Goal: Check status: Check status

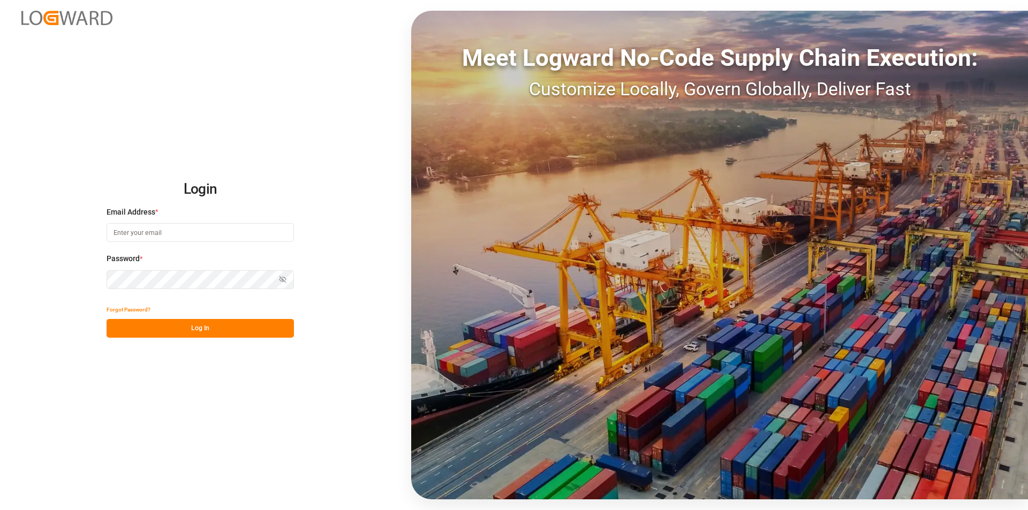
type input "[EMAIL_ADDRESS][DOMAIN_NAME]"
click at [213, 327] on button "Log In" at bounding box center [200, 328] width 187 height 19
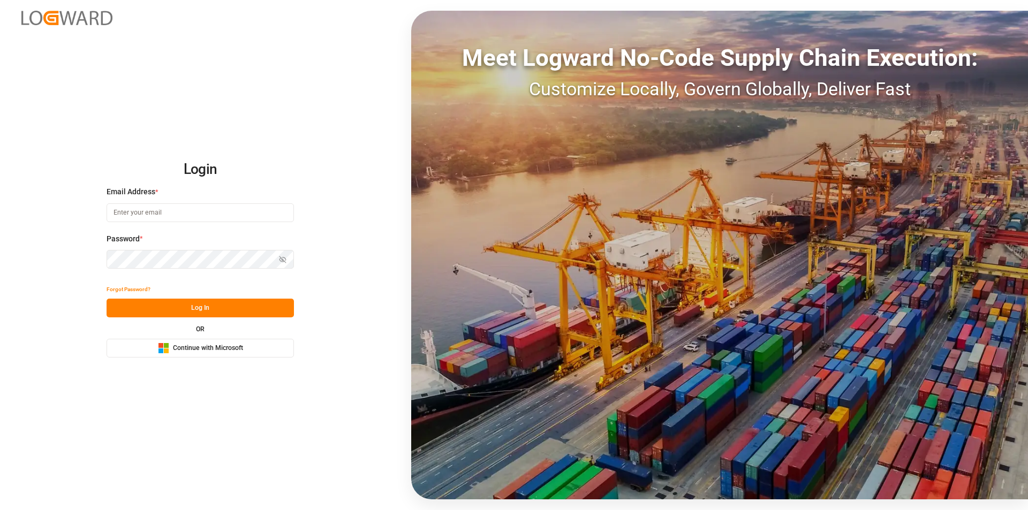
type input "[EMAIL_ADDRESS][DOMAIN_NAME]"
click at [215, 307] on button "Log In" at bounding box center [200, 308] width 187 height 19
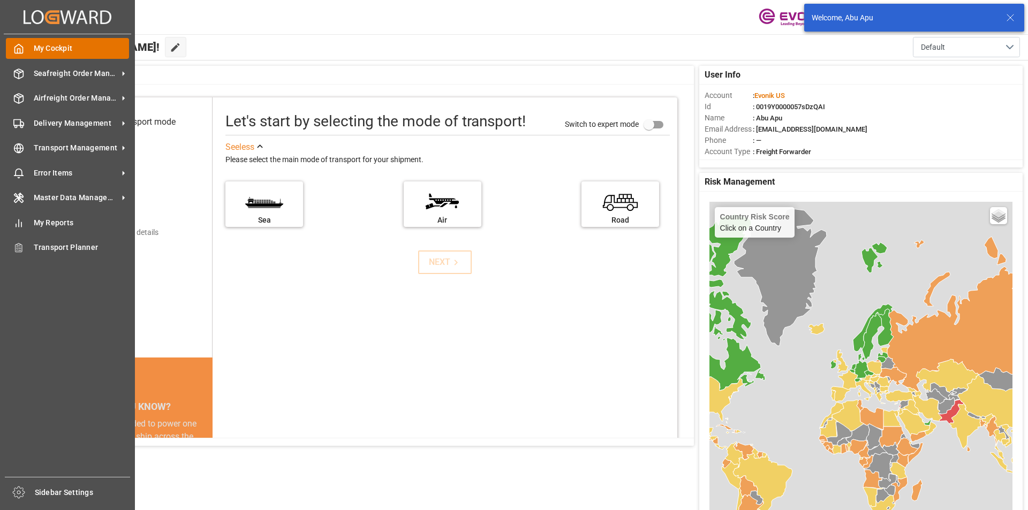
click at [18, 43] on div at bounding box center [15, 48] width 18 height 11
click at [52, 72] on span "Seafreight Order Management" at bounding box center [76, 73] width 85 height 11
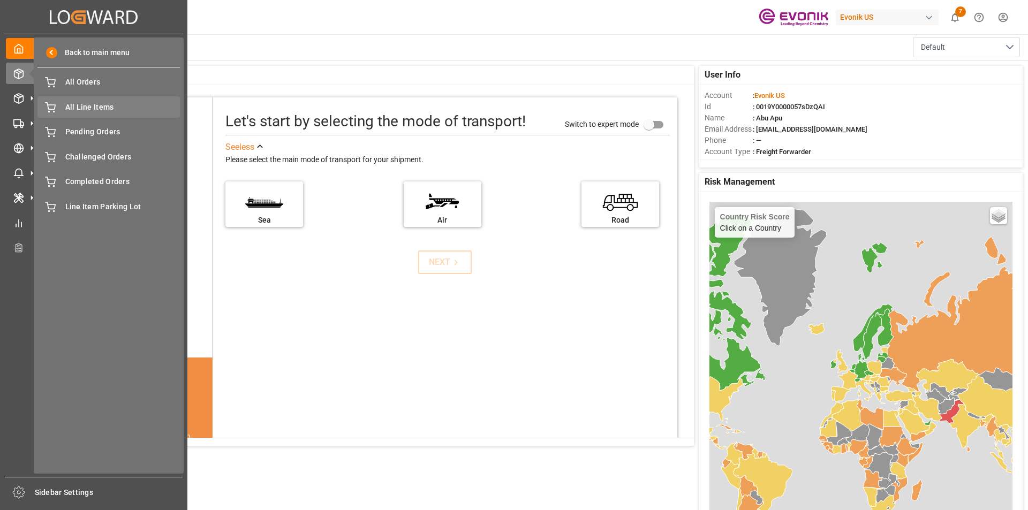
click at [97, 104] on span "All Line Items" at bounding box center [122, 107] width 115 height 11
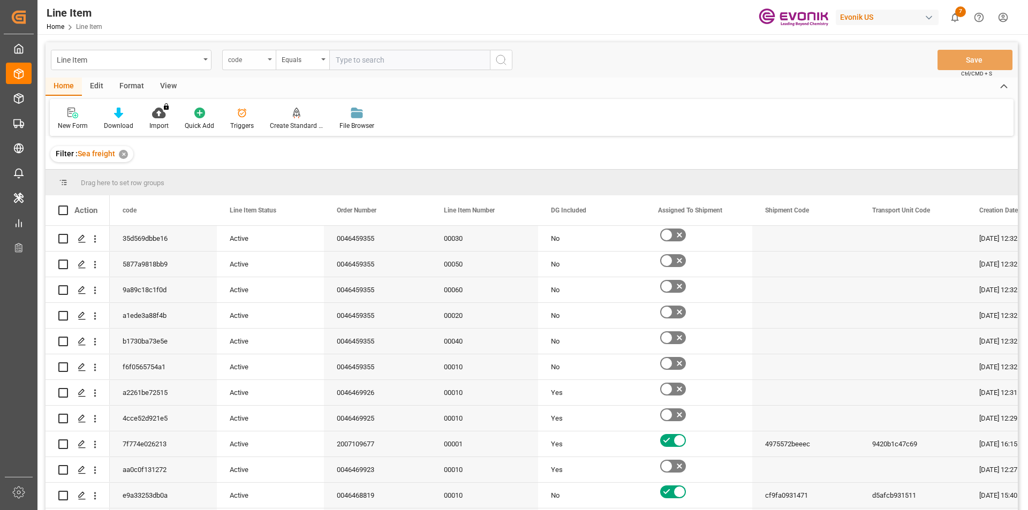
click at [271, 57] on div "code" at bounding box center [249, 60] width 54 height 20
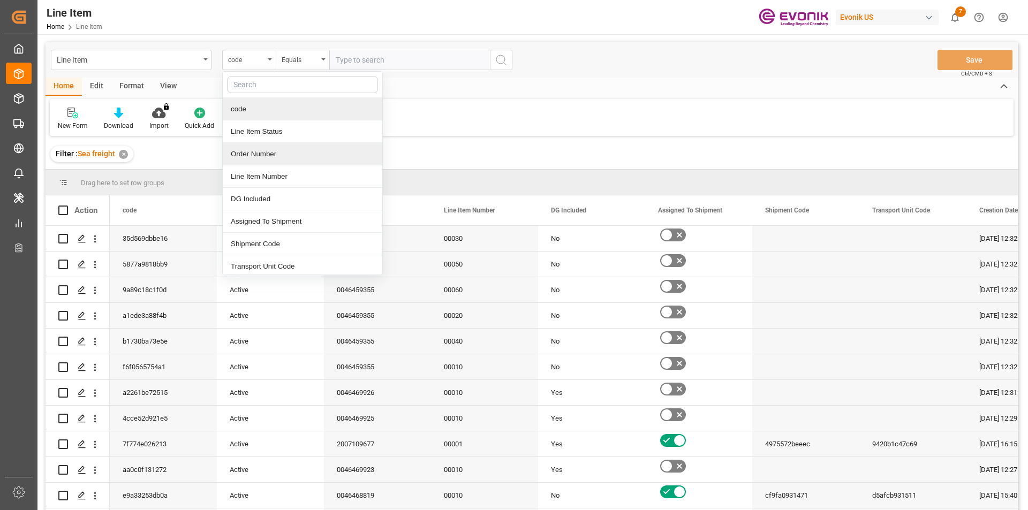
click at [252, 156] on div "Order Number" at bounding box center [303, 154] width 160 height 22
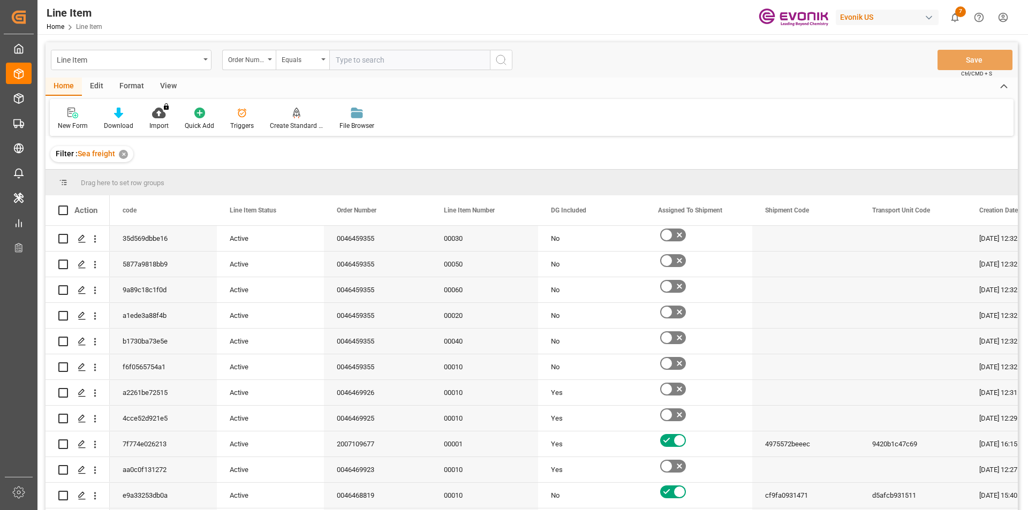
click at [341, 55] on input "text" at bounding box center [409, 60] width 161 height 20
paste input "0046461998"
type input "0046461998"
click at [506, 58] on icon "search button" at bounding box center [501, 60] width 13 height 13
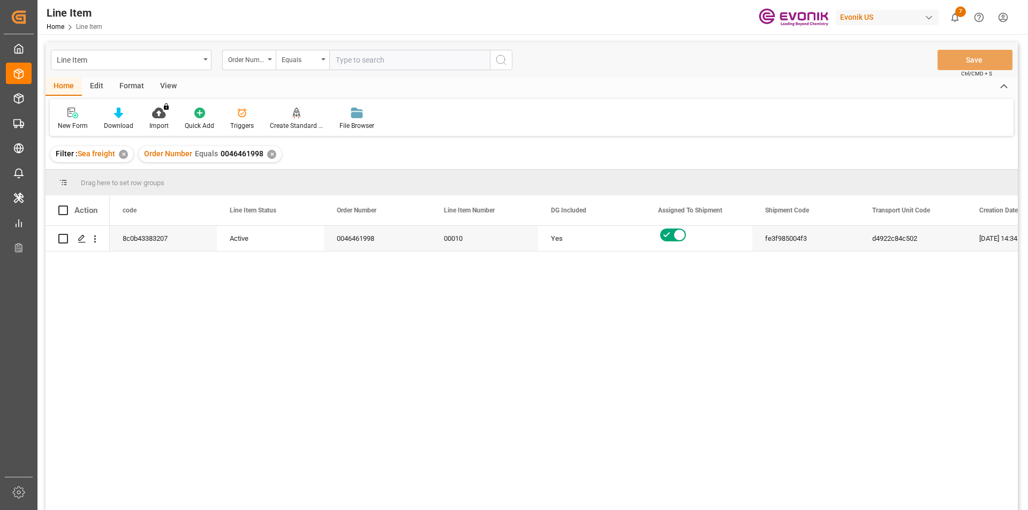
click at [169, 87] on div "View" at bounding box center [168, 87] width 33 height 18
click at [126, 123] on div "Standard Templates" at bounding box center [122, 126] width 54 height 10
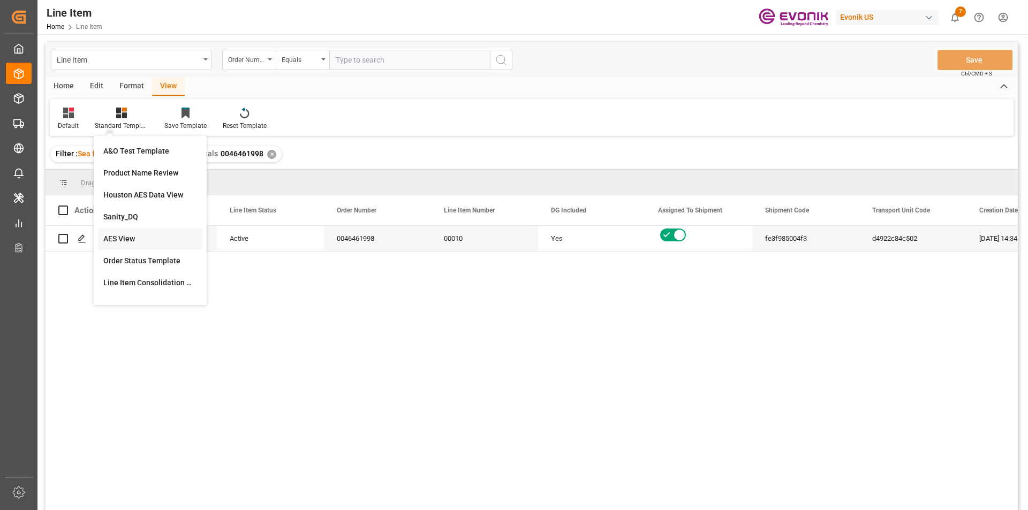
click at [127, 235] on div "AES View" at bounding box center [150, 239] width 94 height 11
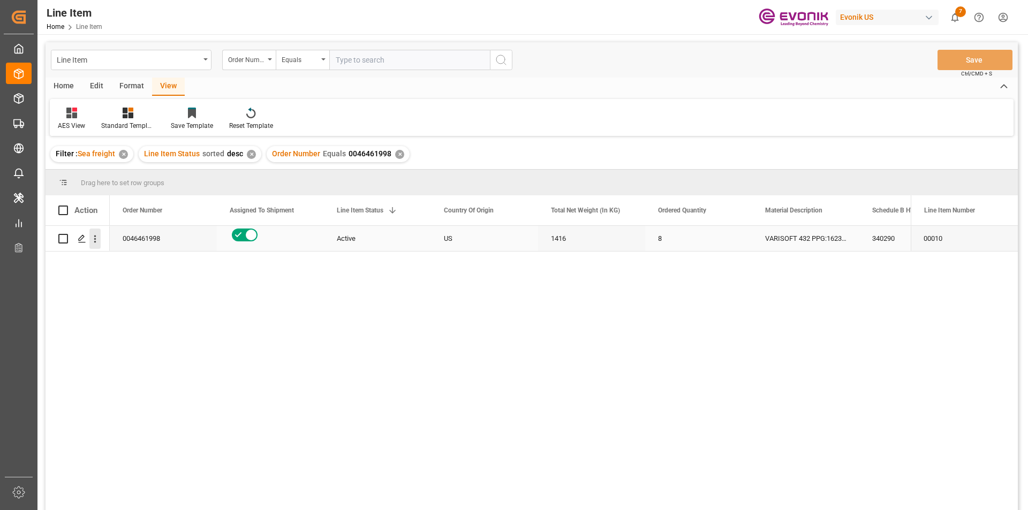
click at [97, 240] on icon "open menu" at bounding box center [94, 239] width 11 height 11
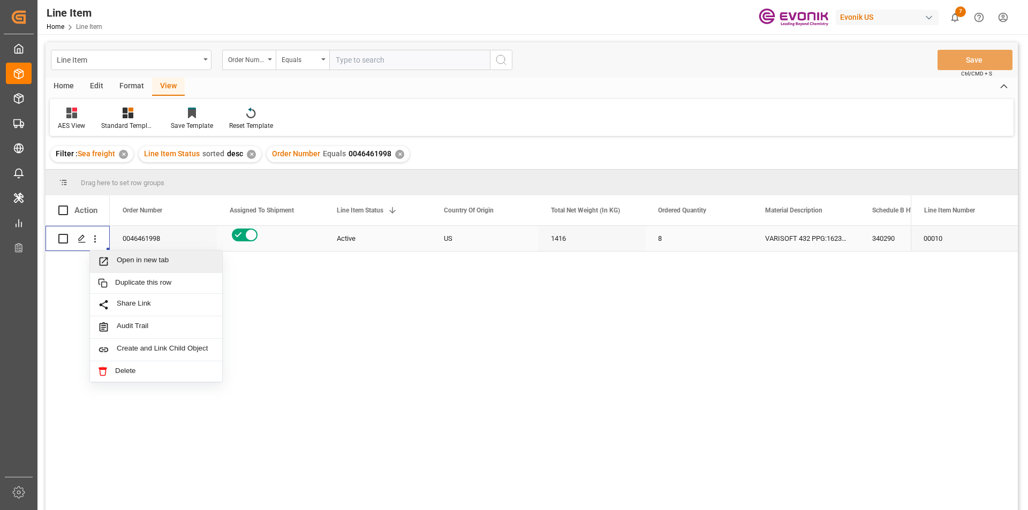
click at [114, 257] on span "Press SPACE to select this row." at bounding box center [107, 261] width 19 height 11
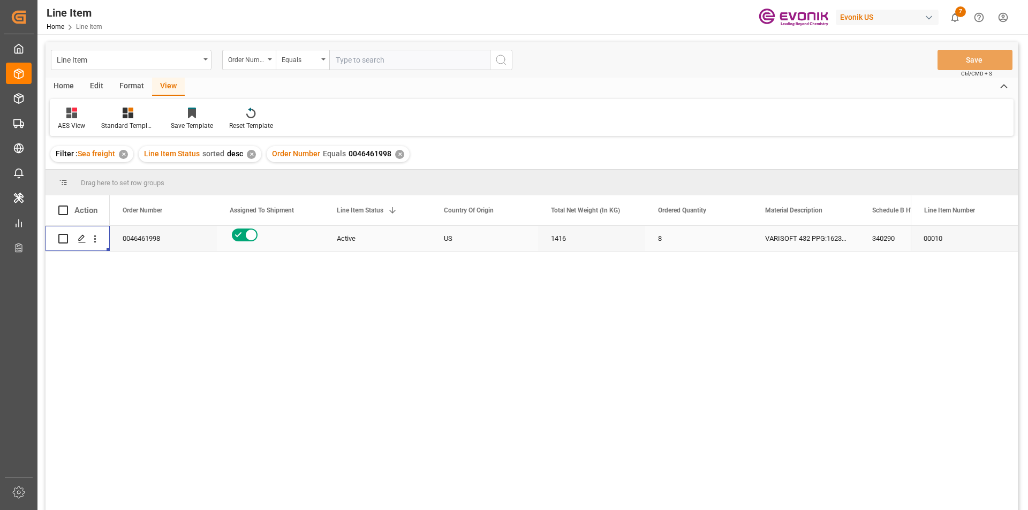
click at [361, 236] on div "Active" at bounding box center [377, 239] width 81 height 25
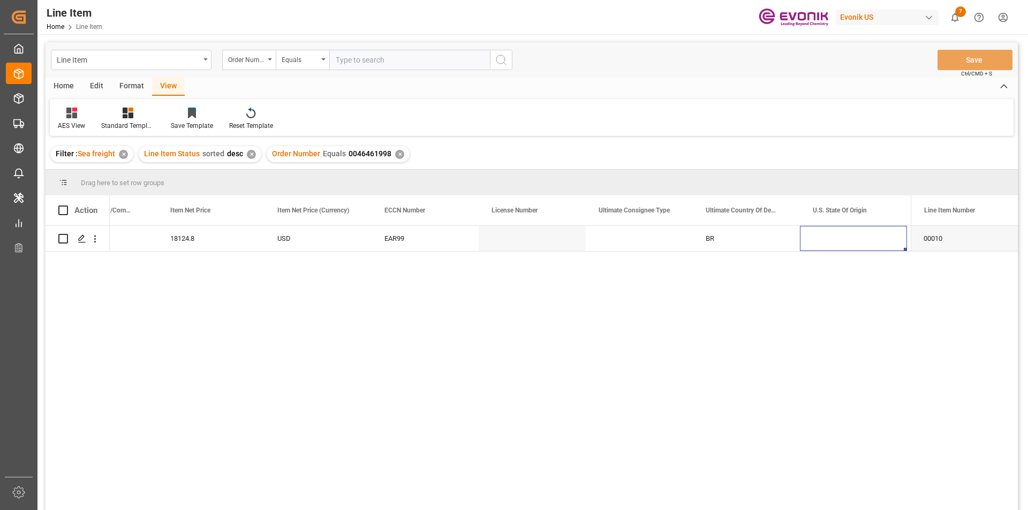
scroll to position [0, 916]
click at [353, 61] on input "text" at bounding box center [409, 60] width 161 height 20
paste input "2007133949"
type input "2007133949"
click at [499, 59] on icon "search button" at bounding box center [501, 60] width 13 height 13
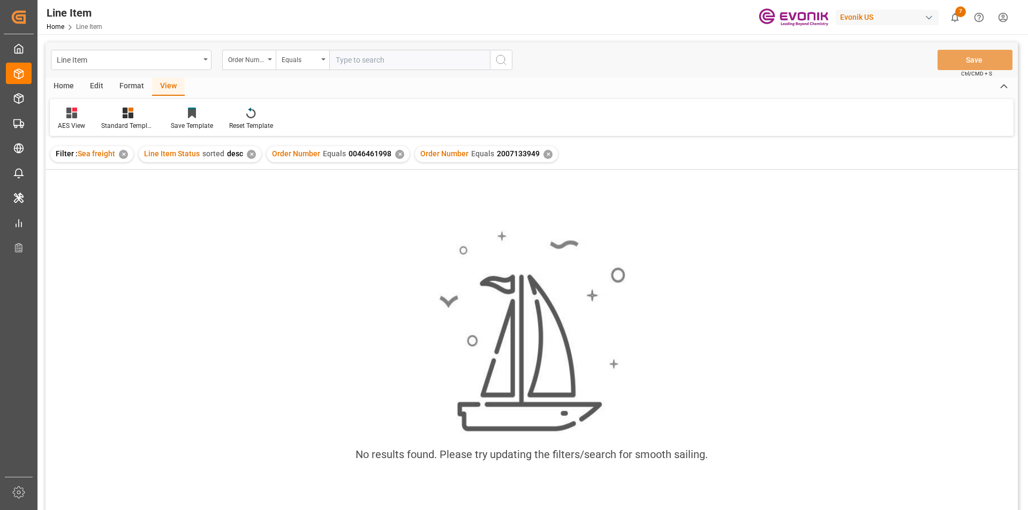
click at [396, 153] on div "✕" at bounding box center [399, 154] width 9 height 9
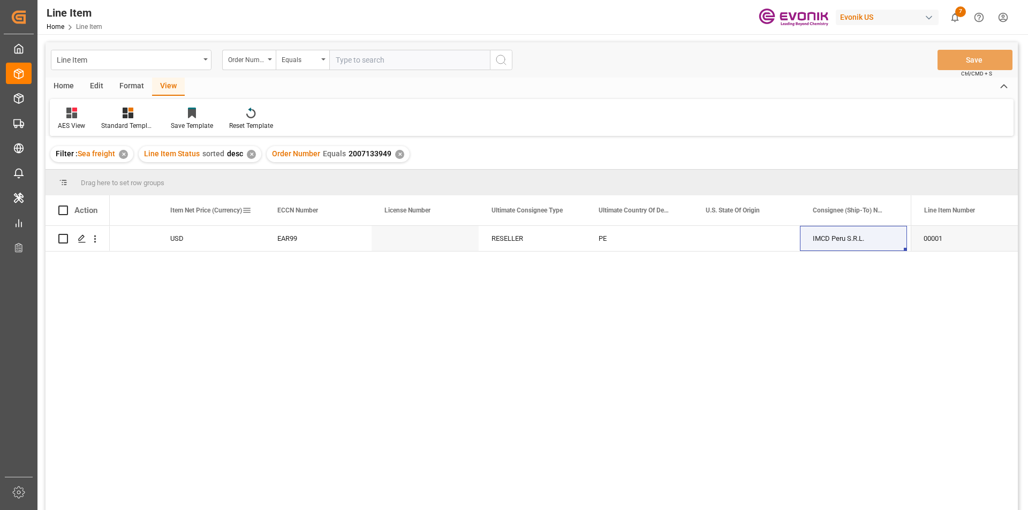
click at [232, 211] on span "Item Net Price (Currency)" at bounding box center [206, 210] width 72 height 7
click at [197, 240] on div "USD" at bounding box center [210, 238] width 107 height 25
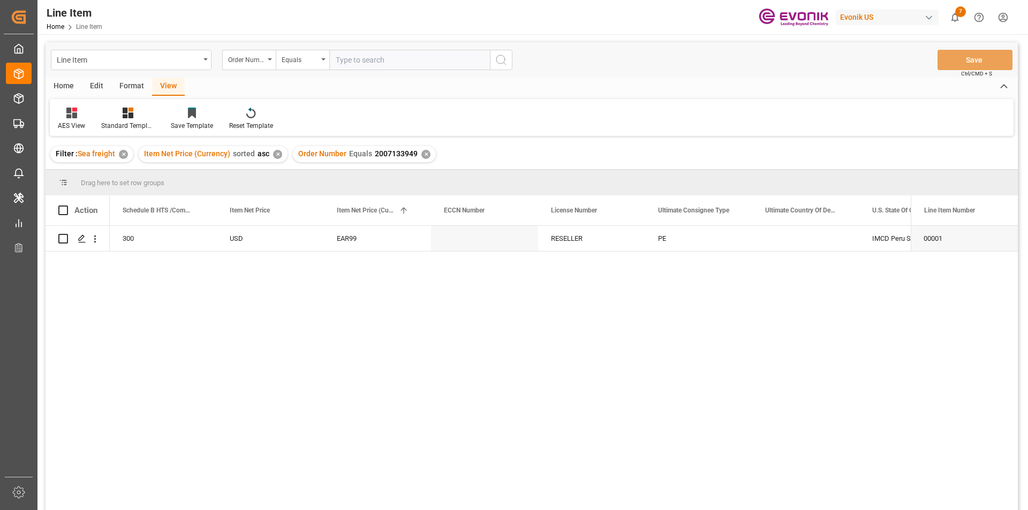
scroll to position [0, 750]
click at [354, 59] on input "text" at bounding box center [409, 60] width 161 height 20
paste input "0046464756"
type input "0046464756"
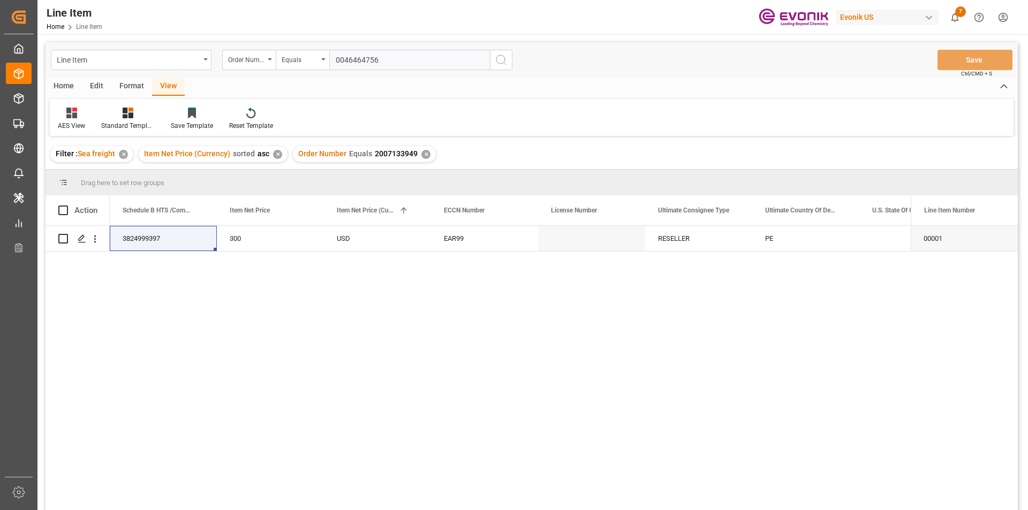
click at [503, 62] on icon "search button" at bounding box center [501, 60] width 13 height 13
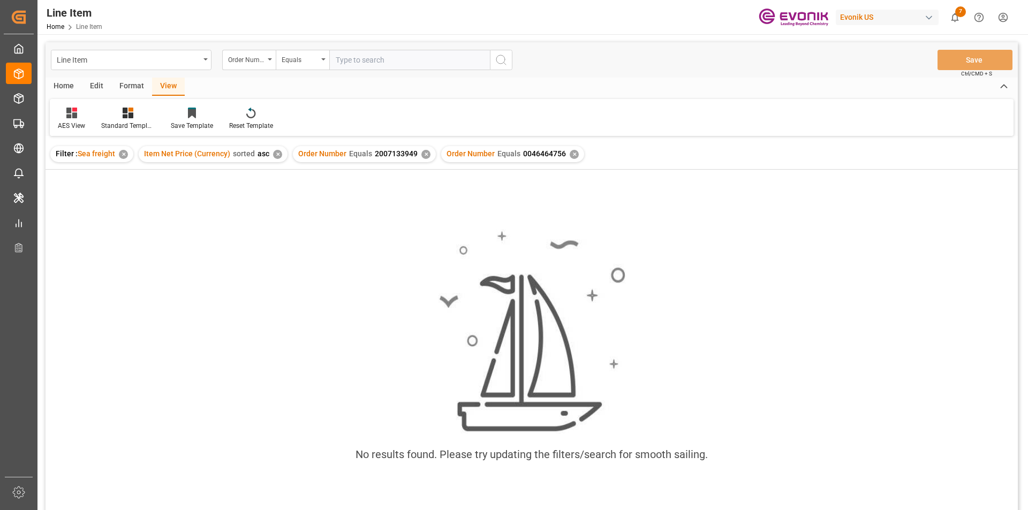
click at [422, 153] on div "✕" at bounding box center [426, 154] width 9 height 9
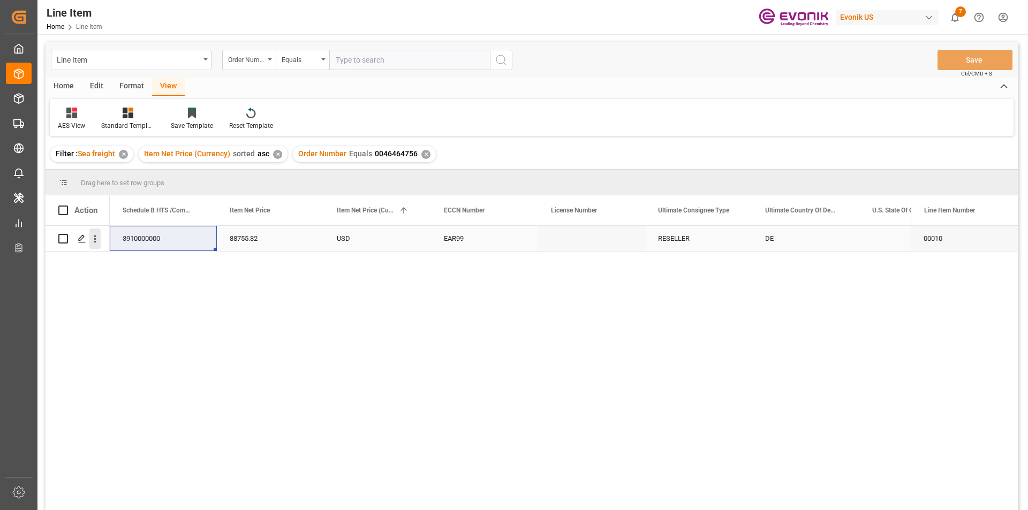
click at [94, 244] on icon "open menu" at bounding box center [94, 239] width 11 height 11
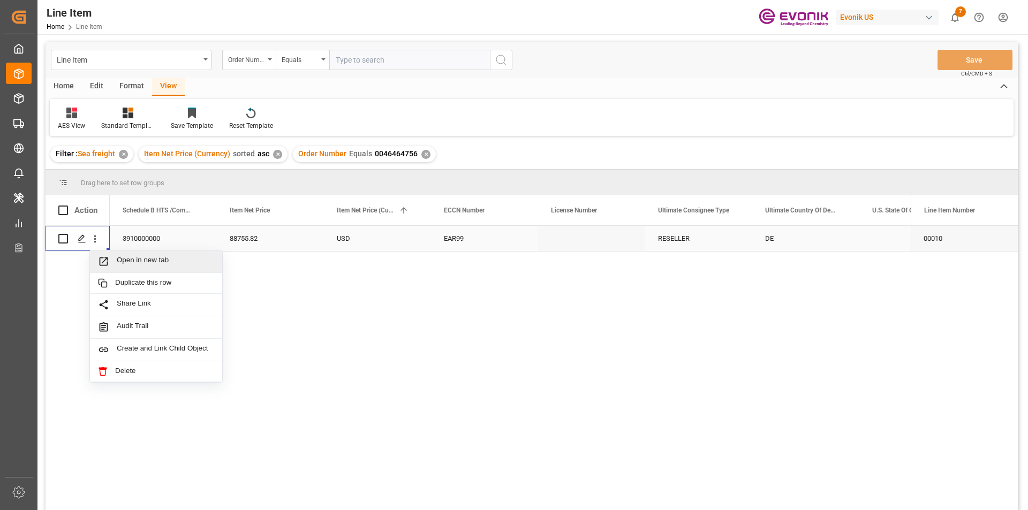
click at [120, 261] on span "Open in new tab" at bounding box center [165, 261] width 97 height 11
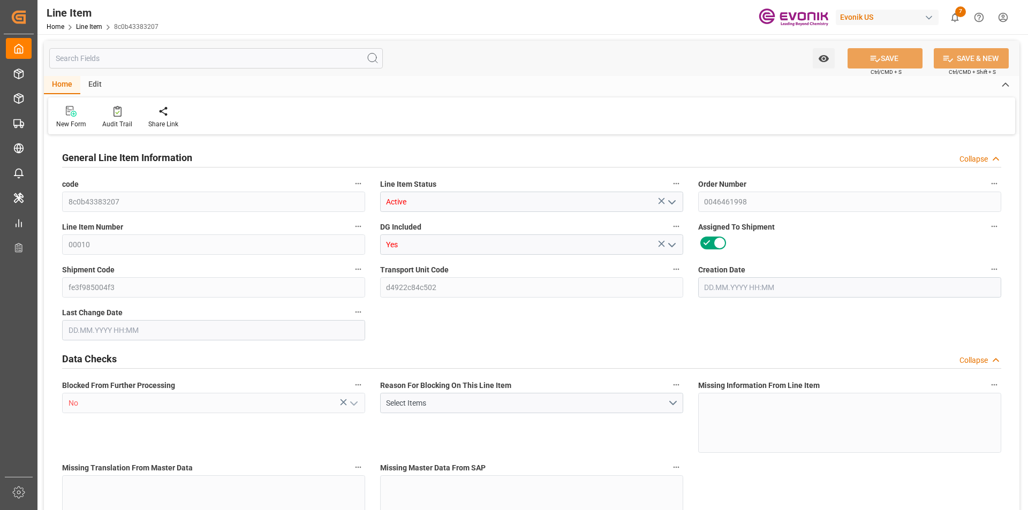
type input "2"
type input "1551.936"
type input "1416"
type input "2.3123"
type input "8"
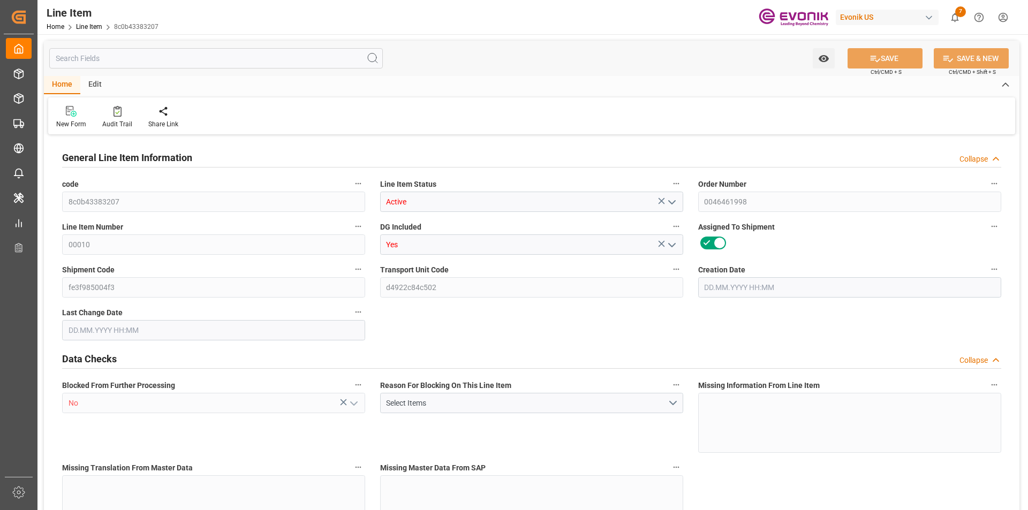
type input "18124.8"
type input "8"
type input "1416"
type input "1551.936"
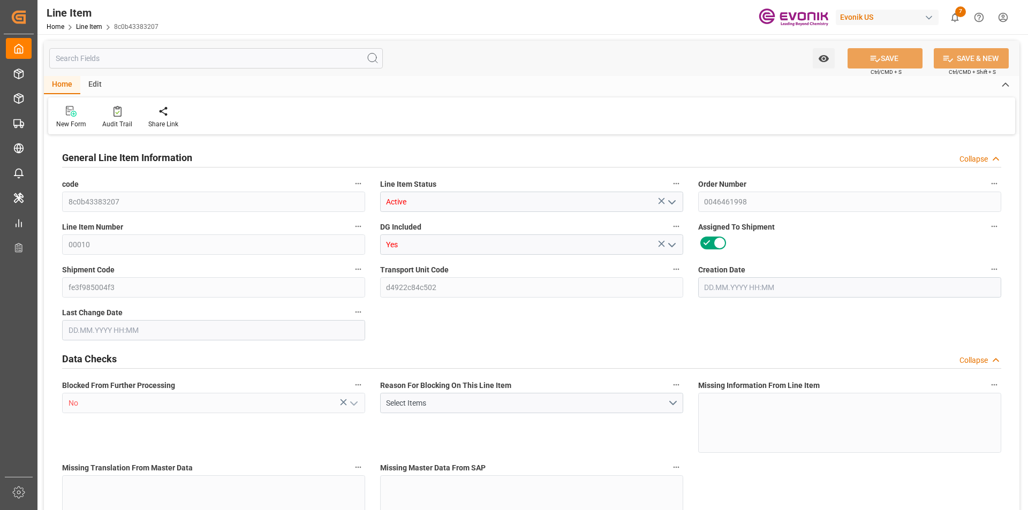
type input "1601.936"
type input "1416"
type input "2.3123"
type input "2312.328"
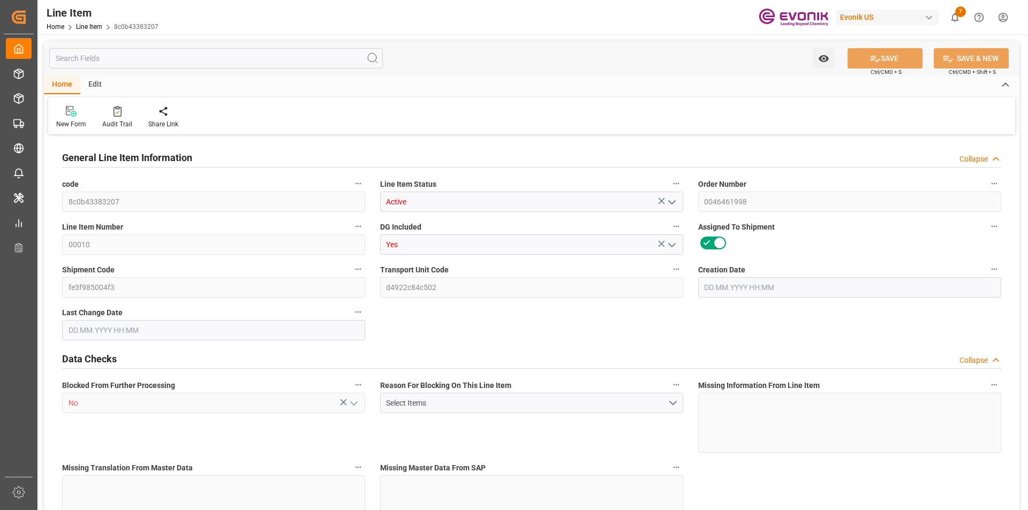
type input "0"
type input "13.08.2025 14:34"
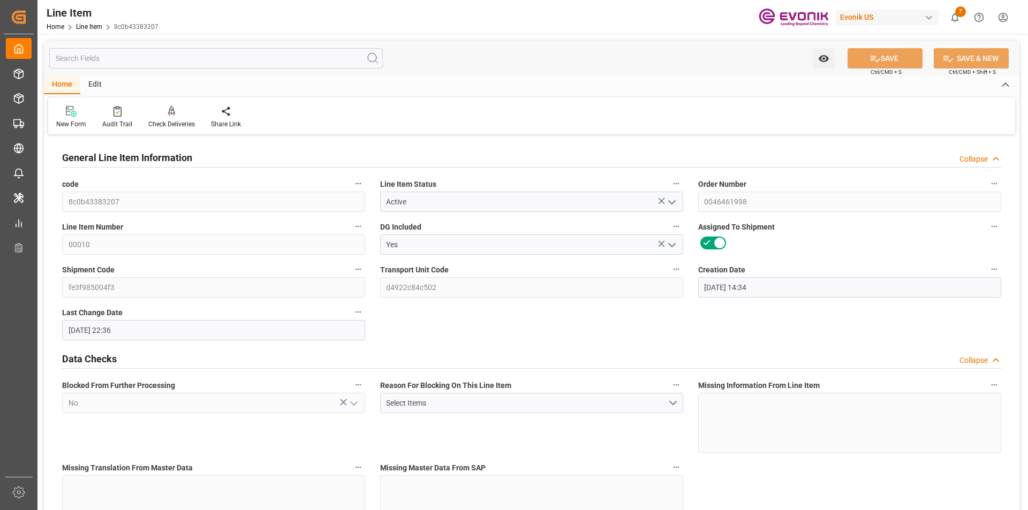
type input "13.08.2025 22:36"
type input "01.10.2025"
type input "27.08.2025"
type input "20.08.2025"
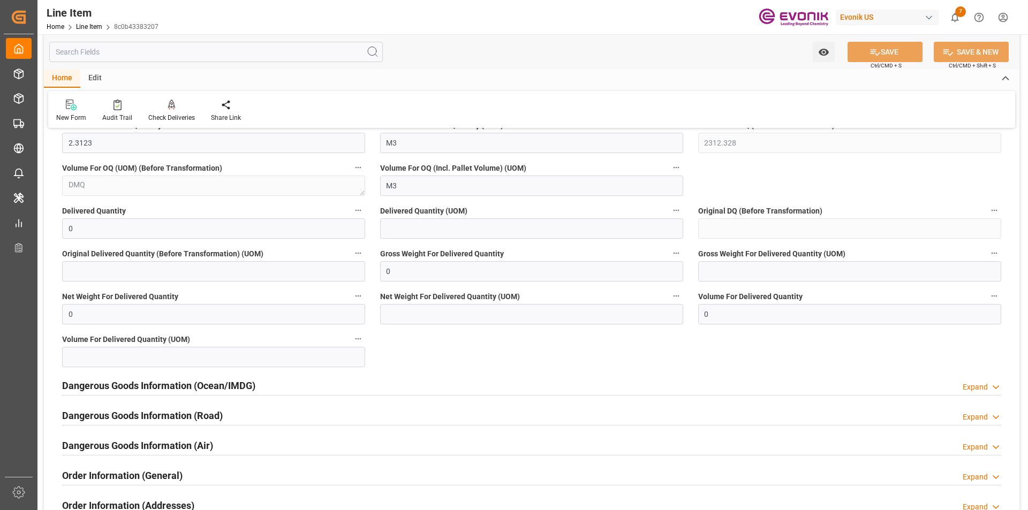
scroll to position [1339, 0]
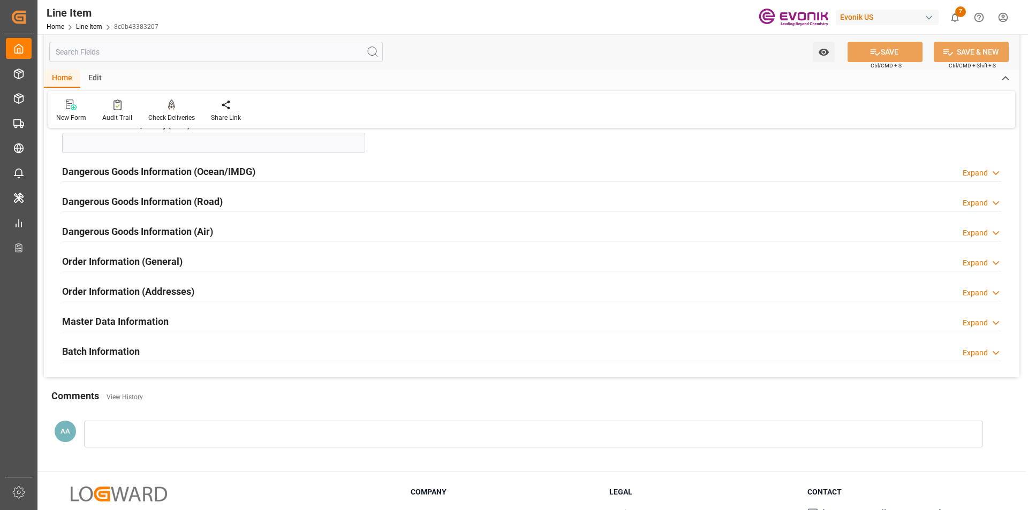
click at [125, 291] on h2 "Order Information (Addresses)" at bounding box center [128, 291] width 132 height 14
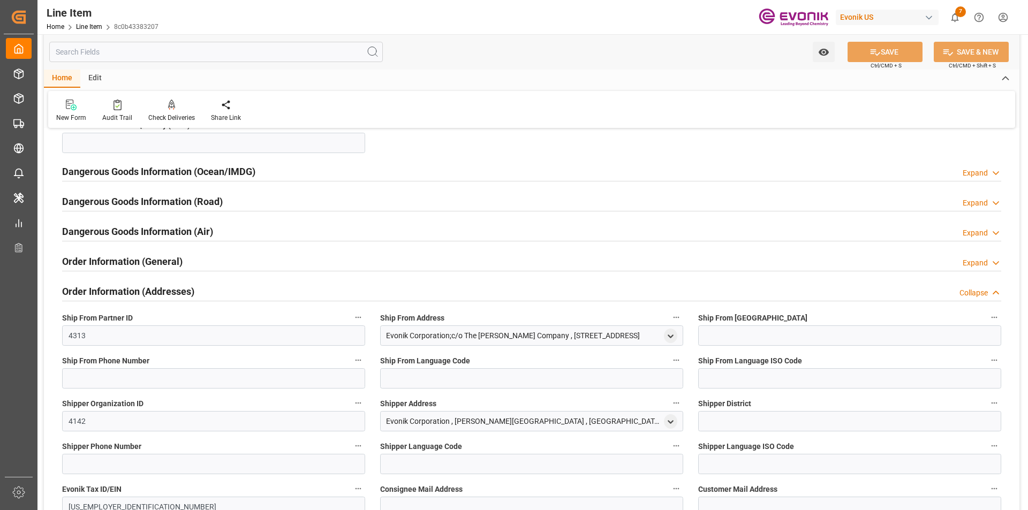
scroll to position [1446, 0]
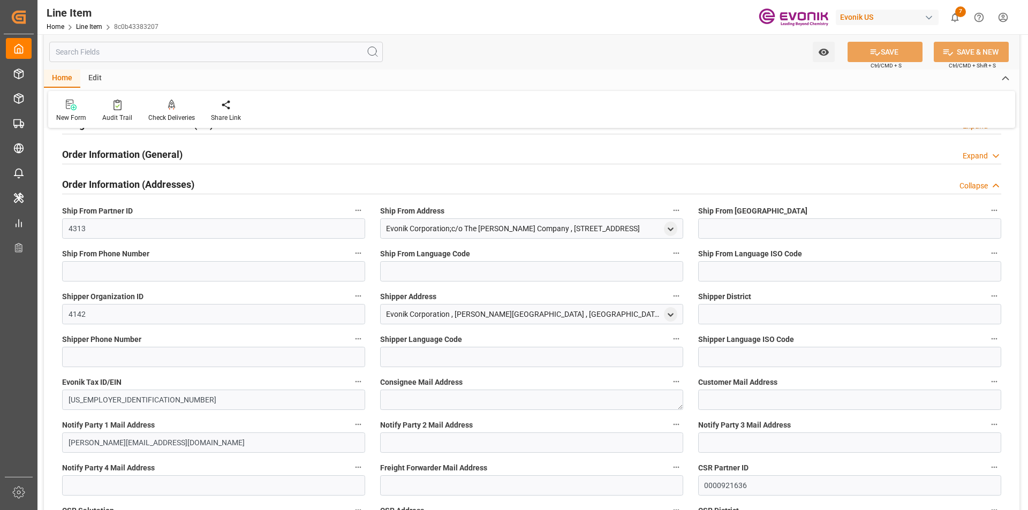
click at [163, 179] on h2 "Order Information (Addresses)" at bounding box center [128, 184] width 132 height 14
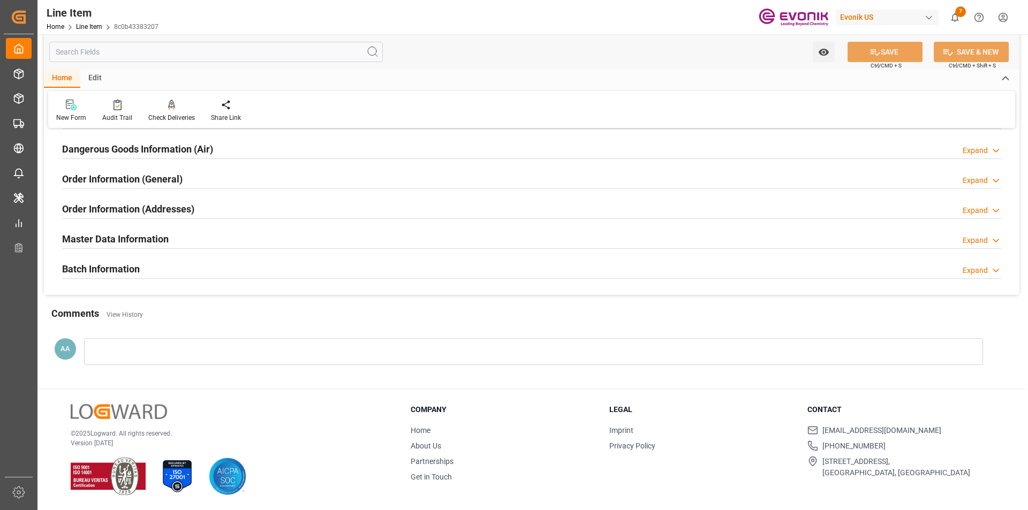
scroll to position [1422, 0]
click at [165, 54] on input "text" at bounding box center [216, 52] width 334 height 20
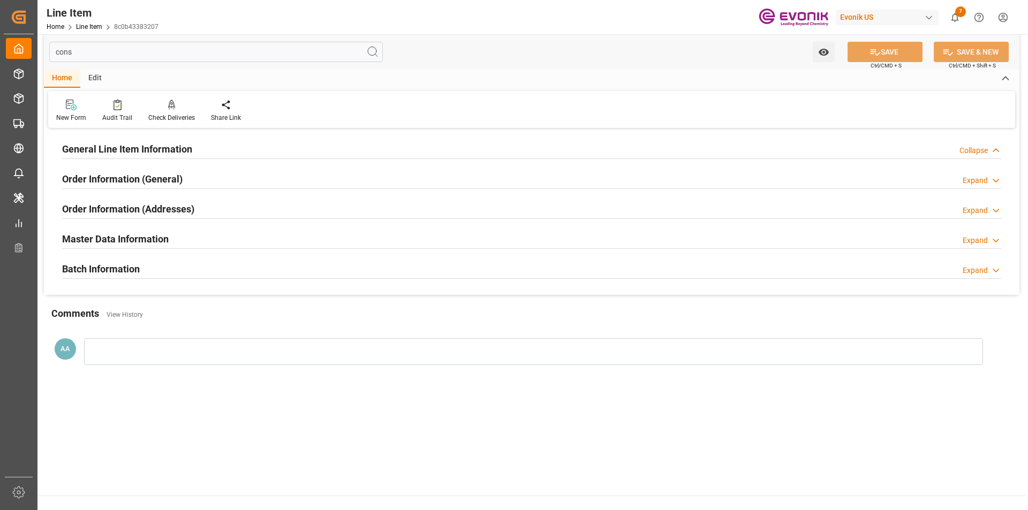
scroll to position [0, 0]
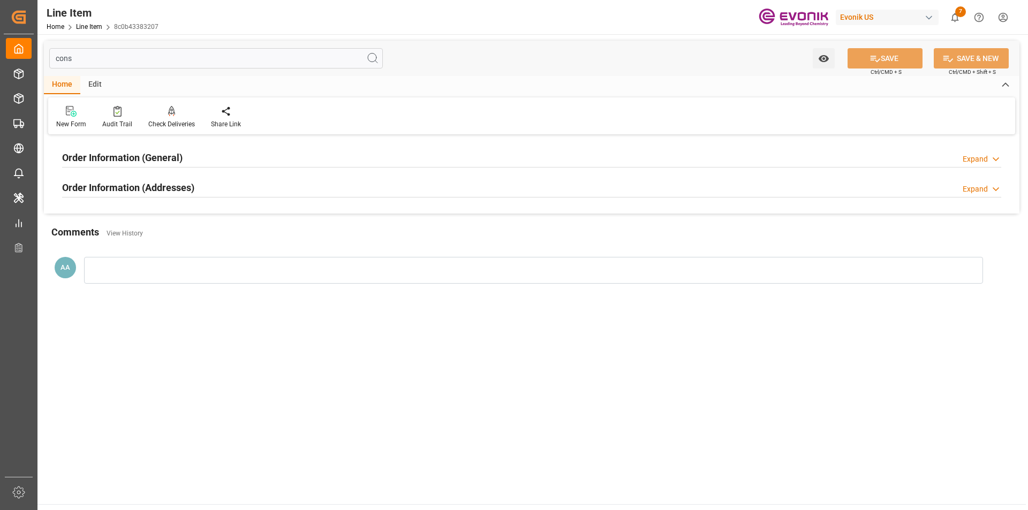
type input "cons"
click at [145, 153] on h2 "Order Information (General)" at bounding box center [122, 158] width 121 height 14
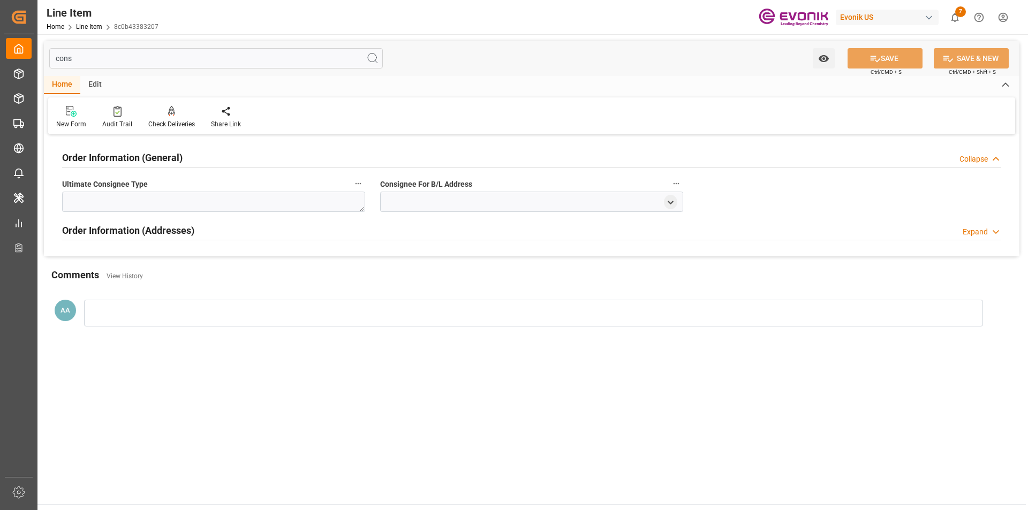
click at [145, 153] on h2 "Order Information (General)" at bounding box center [122, 158] width 121 height 14
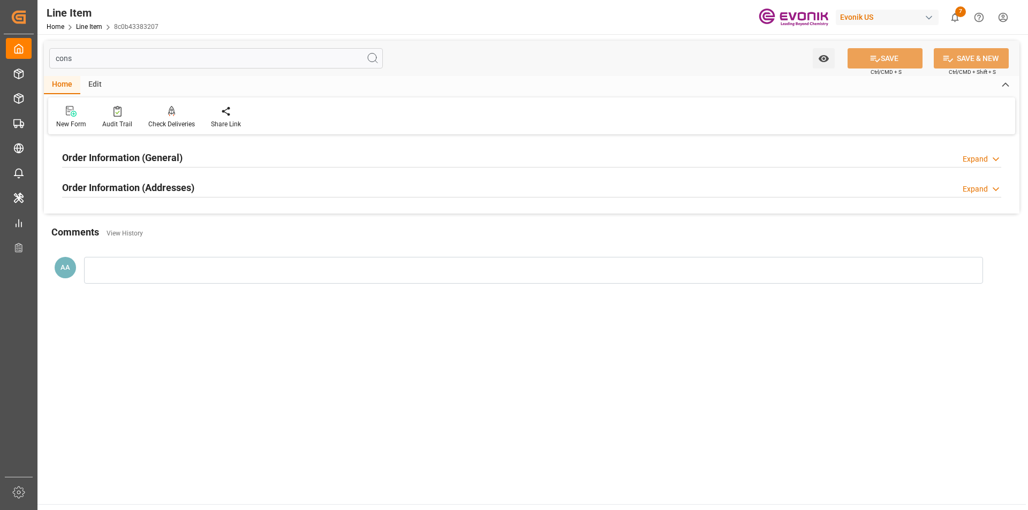
click at [183, 185] on h2 "Order Information (Addresses)" at bounding box center [128, 188] width 132 height 14
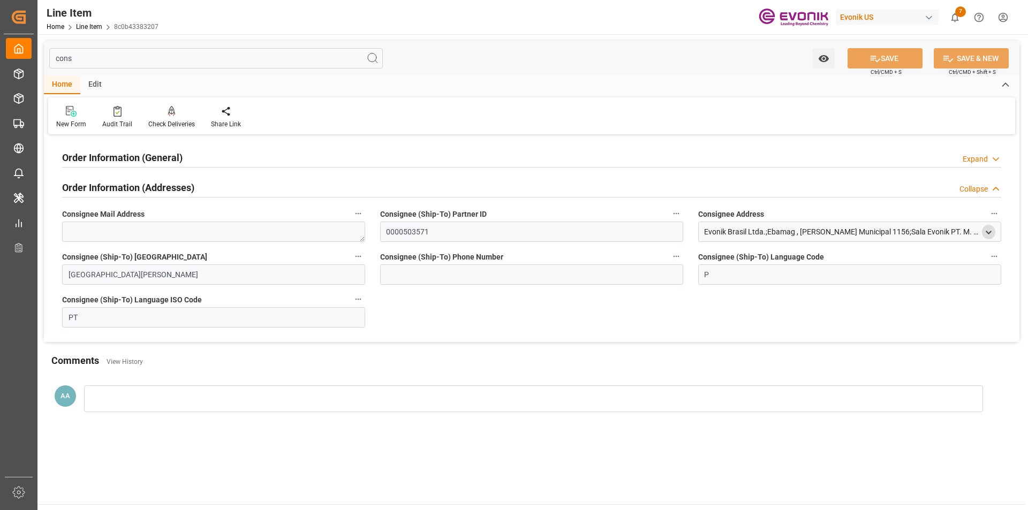
click at [987, 235] on icon "open menu" at bounding box center [988, 232] width 9 height 9
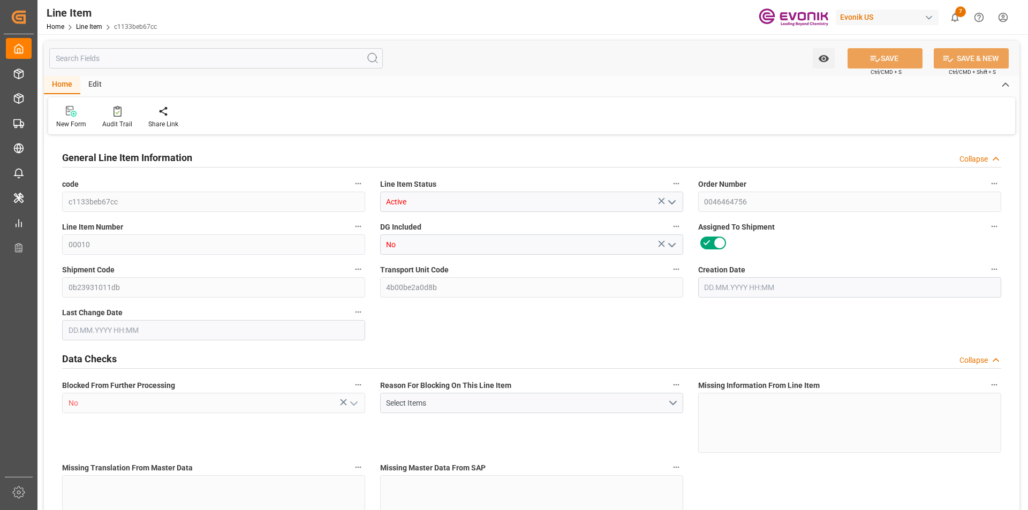
type input "16"
type input "16066.4"
type input "15200"
type input "22.268"
type input "16"
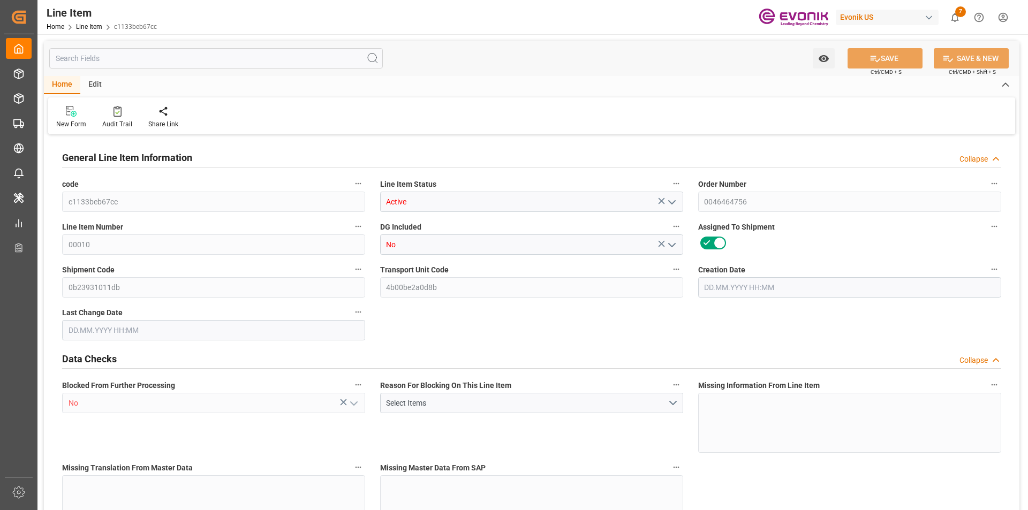
type input "88755.82"
type input "16"
type input "15200"
type input "16066.4"
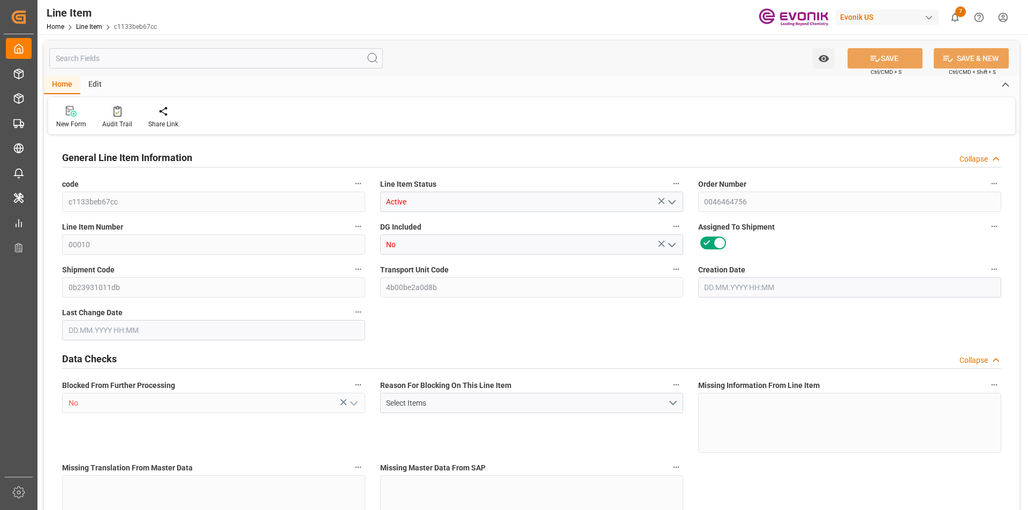
type input "16066.4"
type input "15200"
type input "22.268"
type input "22268"
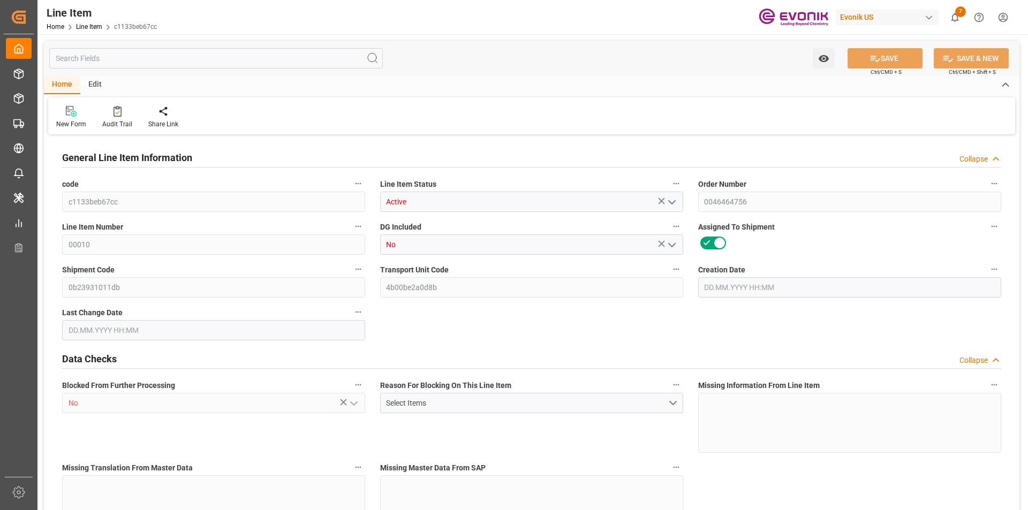
type input "16"
type input "16066.4"
type input "15200"
type input "22.268"
type input "21.07.2025 20:06"
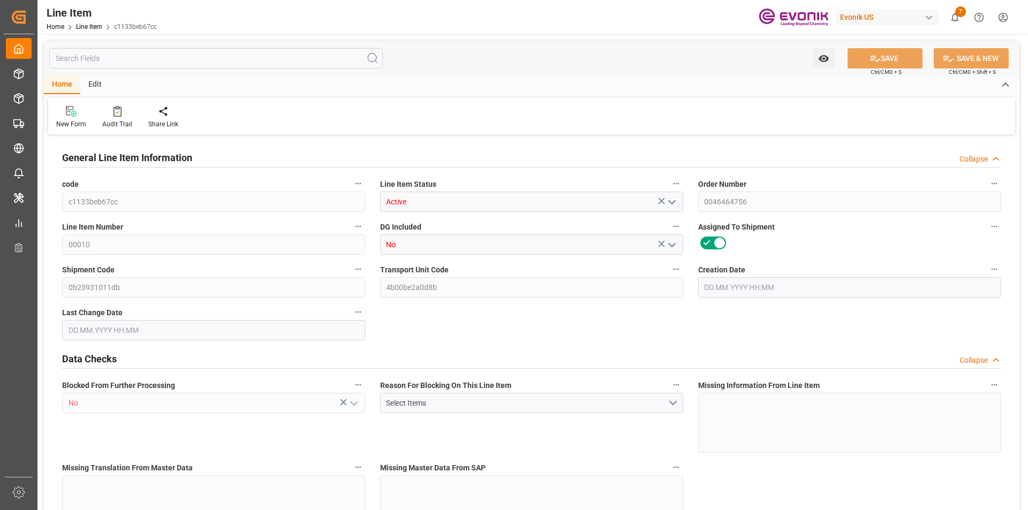
type input "21.08.2025 16:26"
type input "15.09.2025"
type input "27.08.2025"
